Goal: Check status: Check status

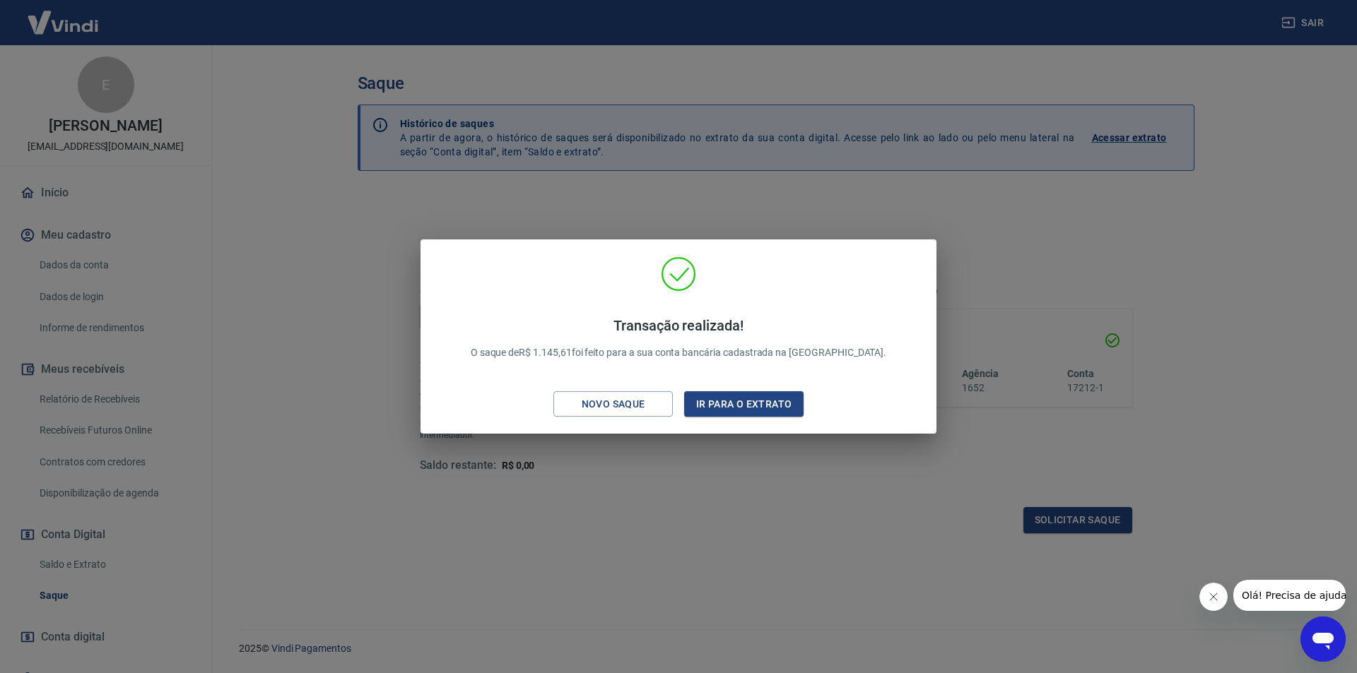
click at [955, 456] on div "Transação realizada! O saque de R$ 1.145,61 foi feito para a sua conta bancária…" at bounding box center [678, 336] width 1357 height 673
